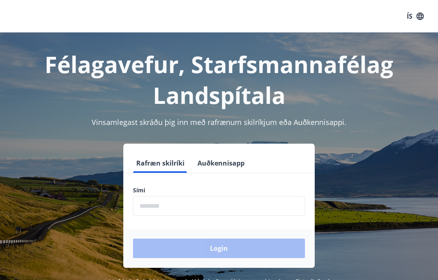
click at [191, 204] on input "phone" at bounding box center [219, 206] width 172 height 20
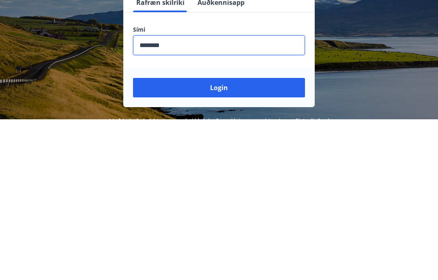
scroll to position [133, 0]
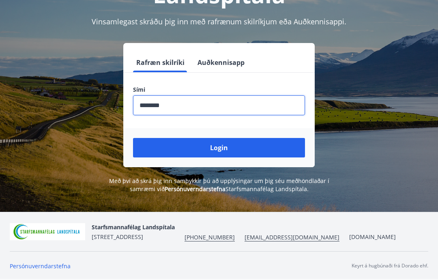
type input "********"
click at [226, 138] on button "Login" at bounding box center [219, 147] width 172 height 19
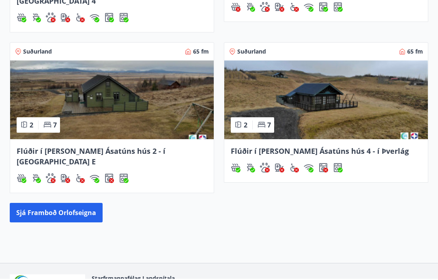
scroll to position [400, 0]
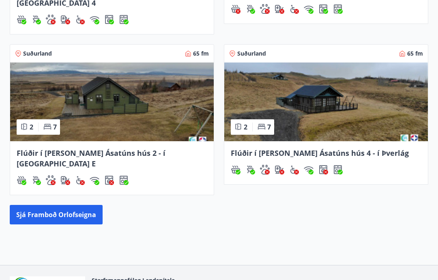
click at [73, 205] on button "Sjá framboð orlofseigna" at bounding box center [56, 214] width 93 height 19
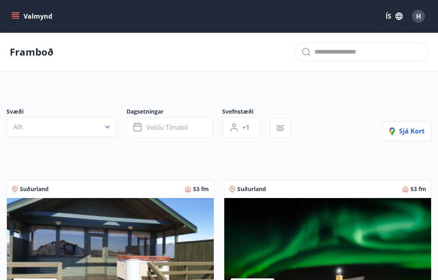
click at [193, 130] on button "Veldu tímabil" at bounding box center [169, 127] width 86 height 20
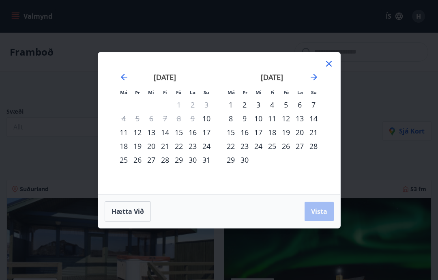
click at [182, 134] on div "15" at bounding box center [179, 132] width 14 height 14
click at [179, 147] on div "22" at bounding box center [179, 146] width 14 height 14
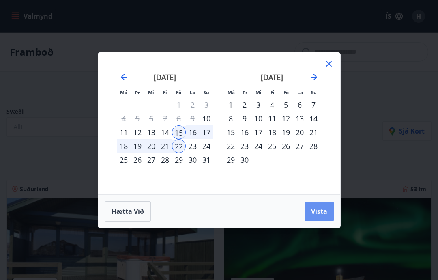
click at [322, 212] on span "Vista" at bounding box center [319, 211] width 16 height 9
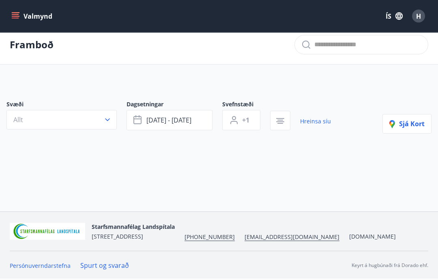
click at [201, 119] on button "ágú 15 - ágú 22" at bounding box center [169, 120] width 86 height 20
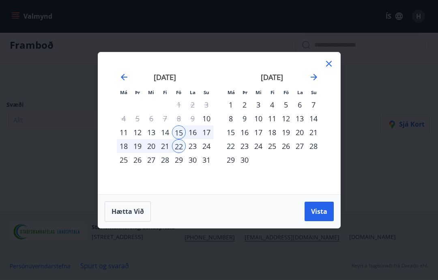
click at [180, 148] on div "22" at bounding box center [179, 146] width 14 height 14
click at [182, 162] on div "29" at bounding box center [179, 160] width 14 height 14
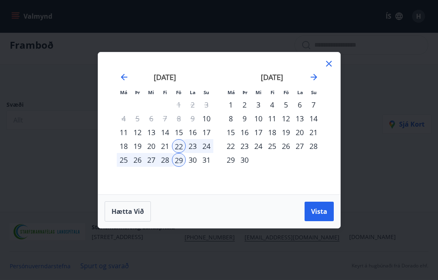
click at [324, 212] on span "Vista" at bounding box center [319, 211] width 16 height 9
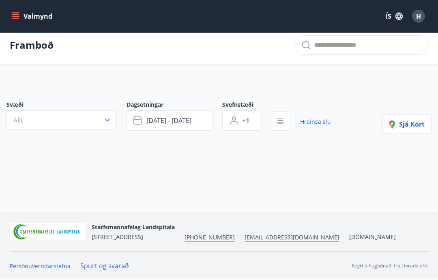
click at [311, 122] on link "Hreinsa síu" at bounding box center [315, 122] width 31 height 18
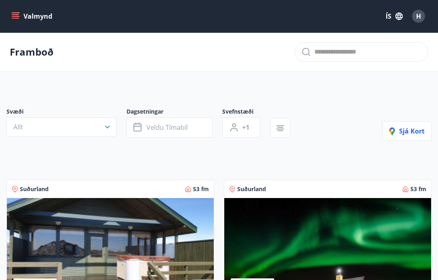
click at [419, 19] on span "H" at bounding box center [418, 16] width 5 height 9
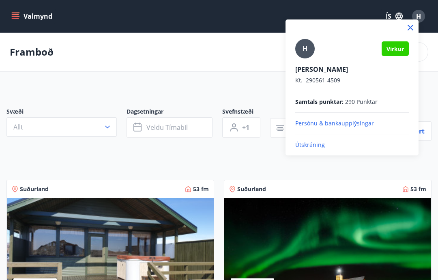
click at [325, 147] on p "Útskráning" at bounding box center [351, 145] width 113 height 8
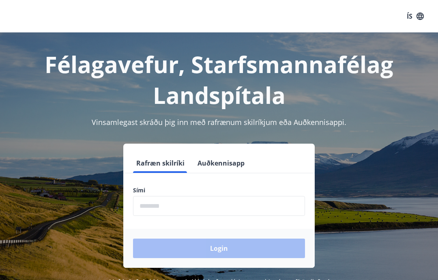
scroll to position [9, 0]
